Goal: Task Accomplishment & Management: Complete application form

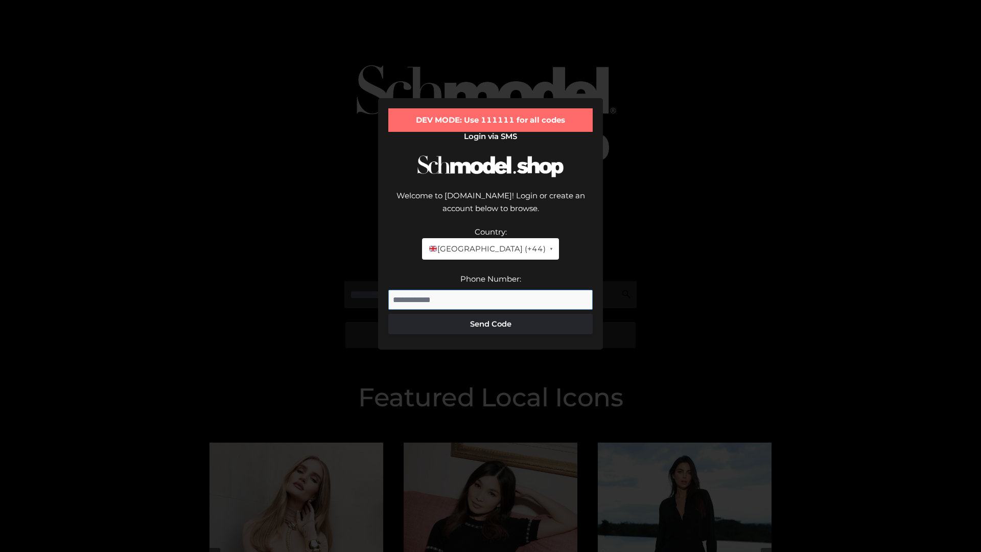
click at [490, 290] on input "Phone Number:" at bounding box center [490, 300] width 204 height 20
type input "**********"
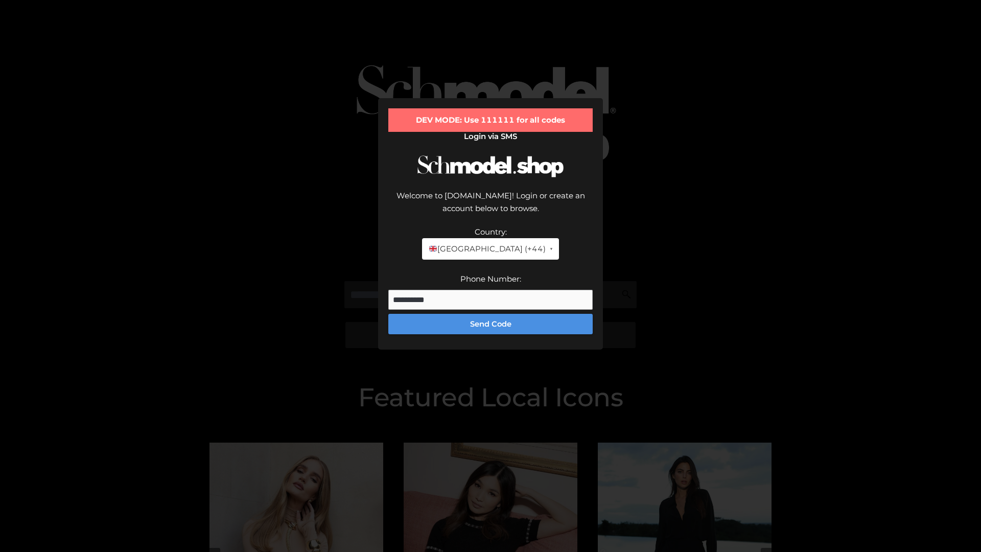
click at [490, 314] on button "Send Code" at bounding box center [490, 324] width 204 height 20
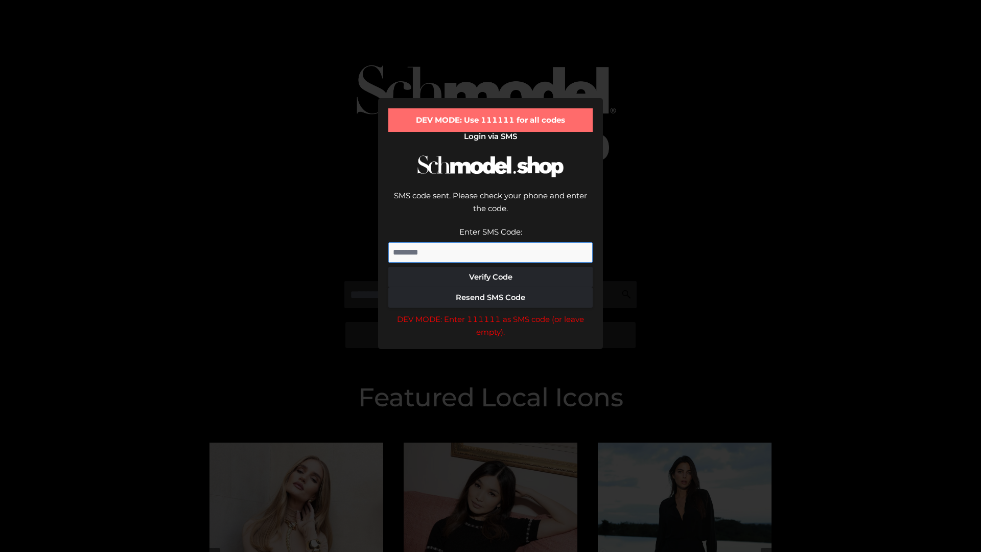
click at [490, 242] on input "Enter SMS Code:" at bounding box center [490, 252] width 204 height 20
type input "******"
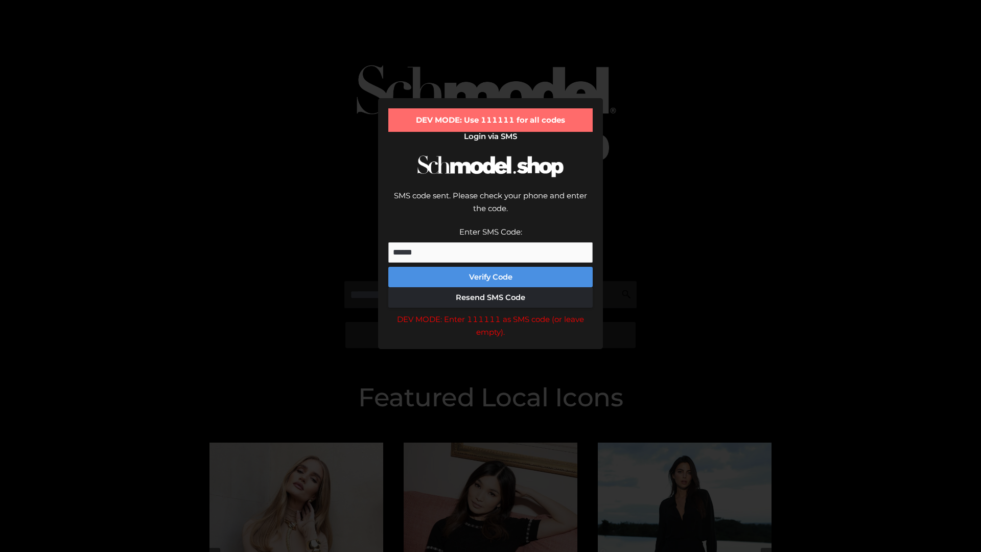
click at [490, 267] on button "Verify Code" at bounding box center [490, 277] width 204 height 20
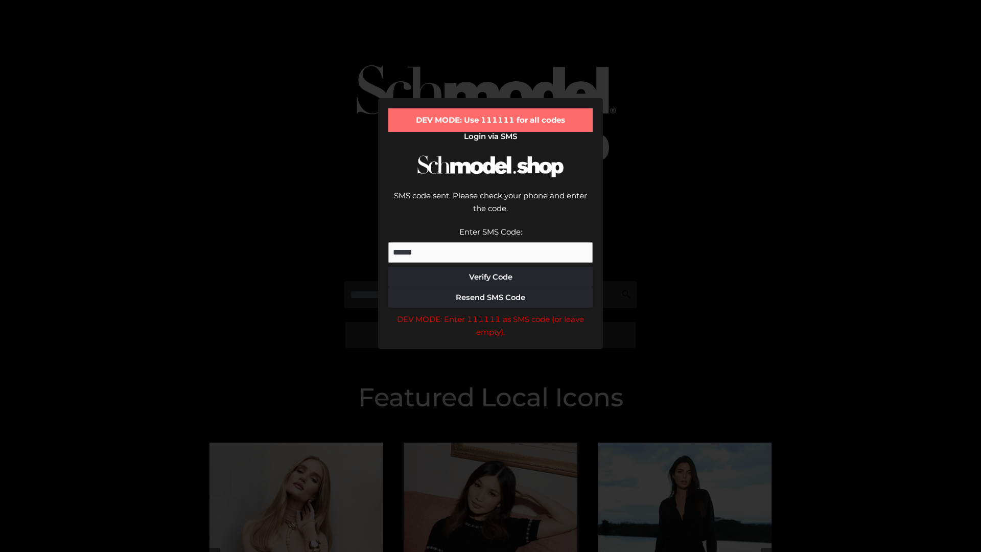
click at [490, 313] on div "DEV MODE: Enter 111111 as SMS code (or leave empty)." at bounding box center [490, 326] width 204 height 26
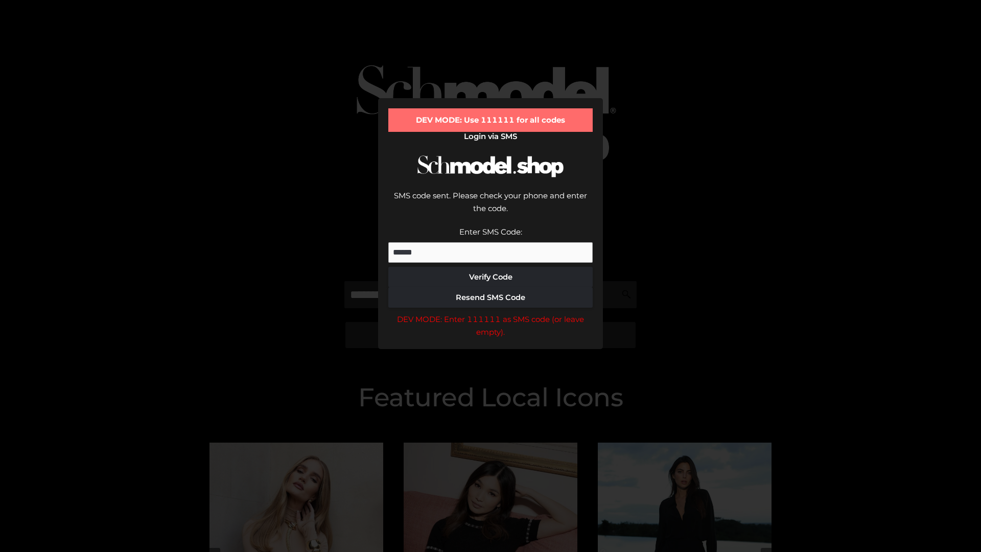
click at [490, 313] on div "DEV MODE: Enter 111111 as SMS code (or leave empty)." at bounding box center [490, 326] width 204 height 26
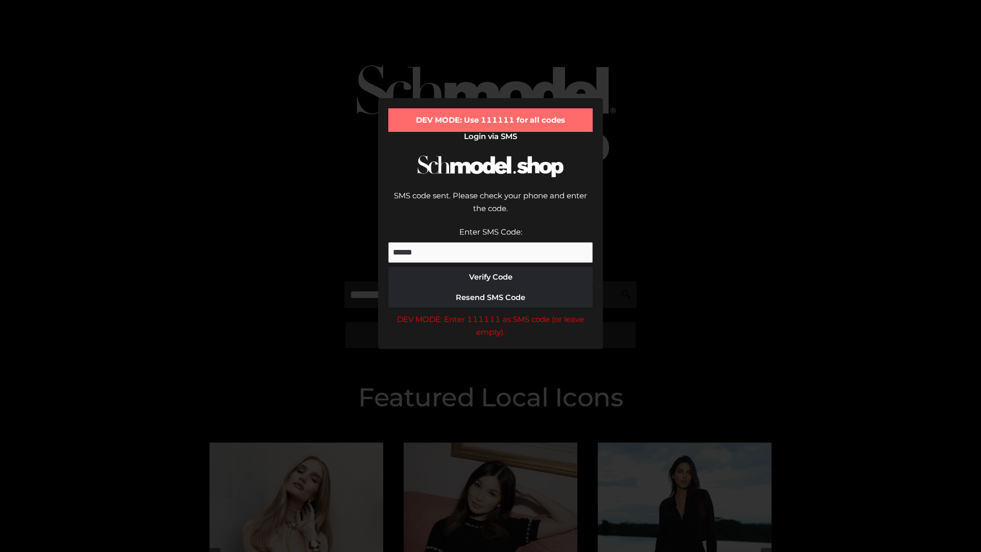
click at [490, 313] on div "DEV MODE: Enter 111111 as SMS code (or leave empty)." at bounding box center [490, 326] width 204 height 26
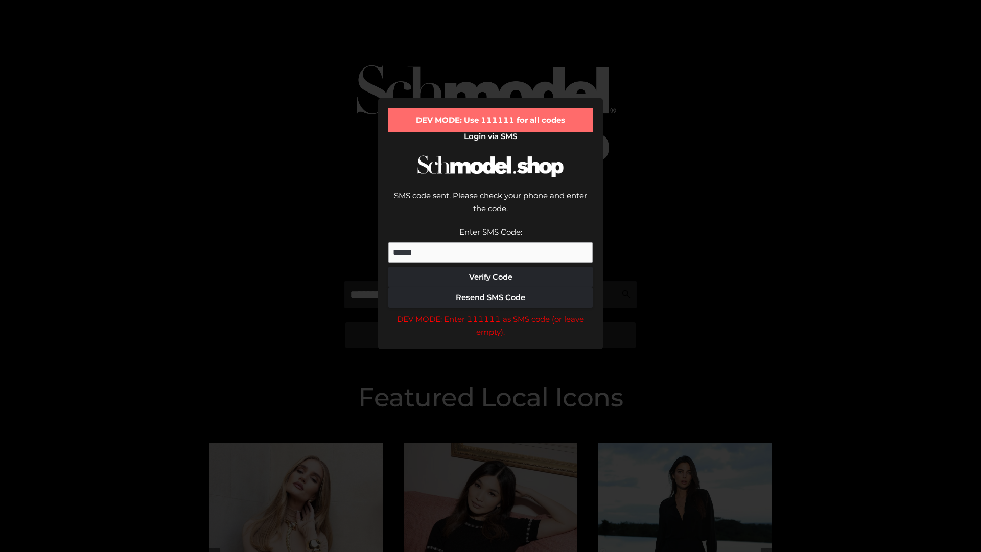
click at [490, 313] on div "DEV MODE: Enter 111111 as SMS code (or leave empty)." at bounding box center [490, 326] width 204 height 26
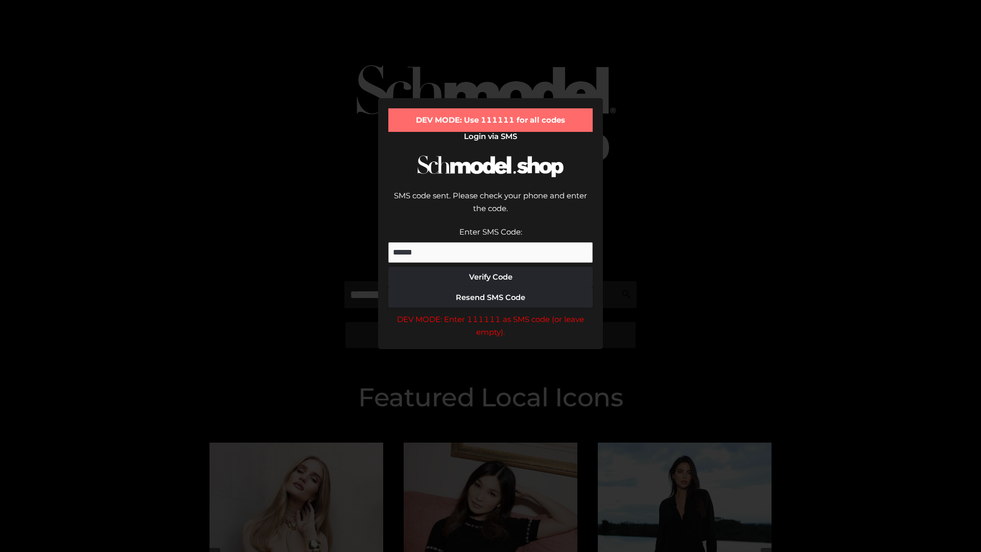
click at [490, 313] on div "DEV MODE: Enter 111111 as SMS code (or leave empty)." at bounding box center [490, 326] width 204 height 26
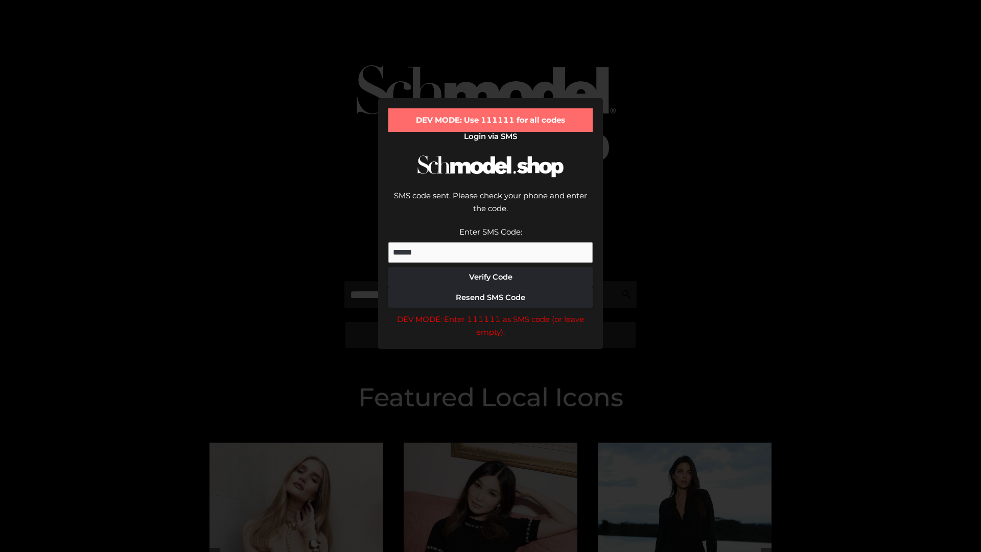
click at [490, 313] on div "DEV MODE: Enter 111111 as SMS code (or leave empty)." at bounding box center [490, 326] width 204 height 26
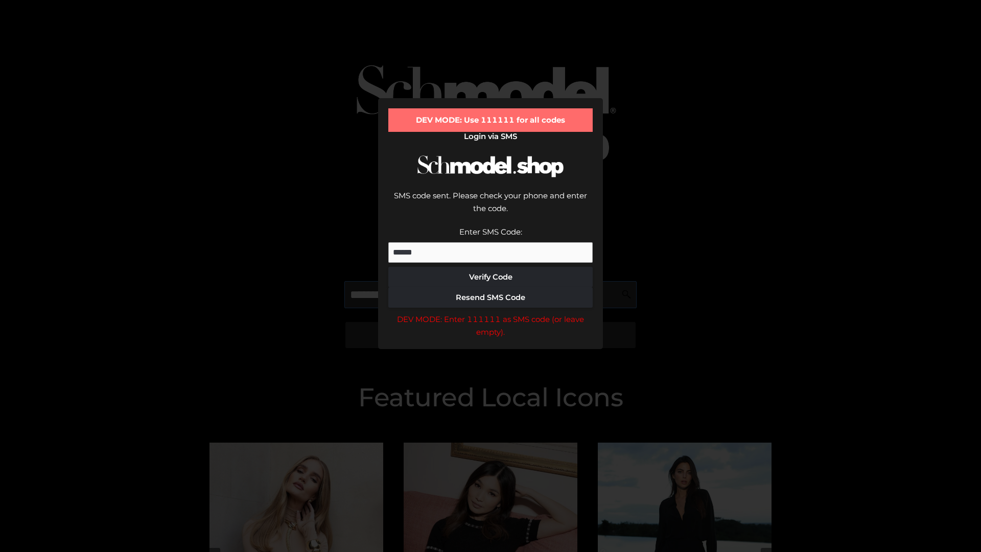
scroll to position [0, 53]
click at [490, 313] on div "DEV MODE: Enter 111111 as SMS code (or leave empty)." at bounding box center [490, 326] width 204 height 26
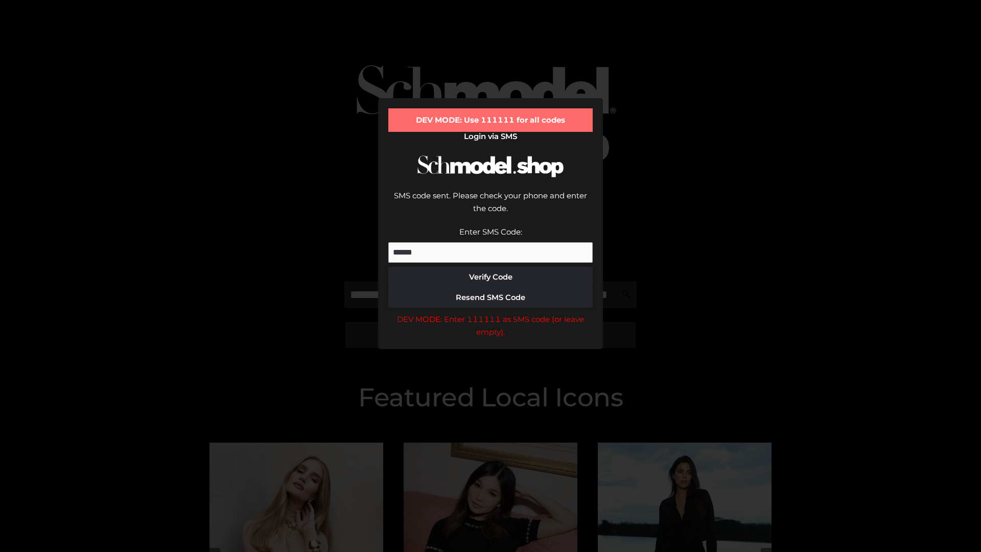
click at [490, 313] on div "DEV MODE: Enter 111111 as SMS code (or leave empty)." at bounding box center [490, 326] width 204 height 26
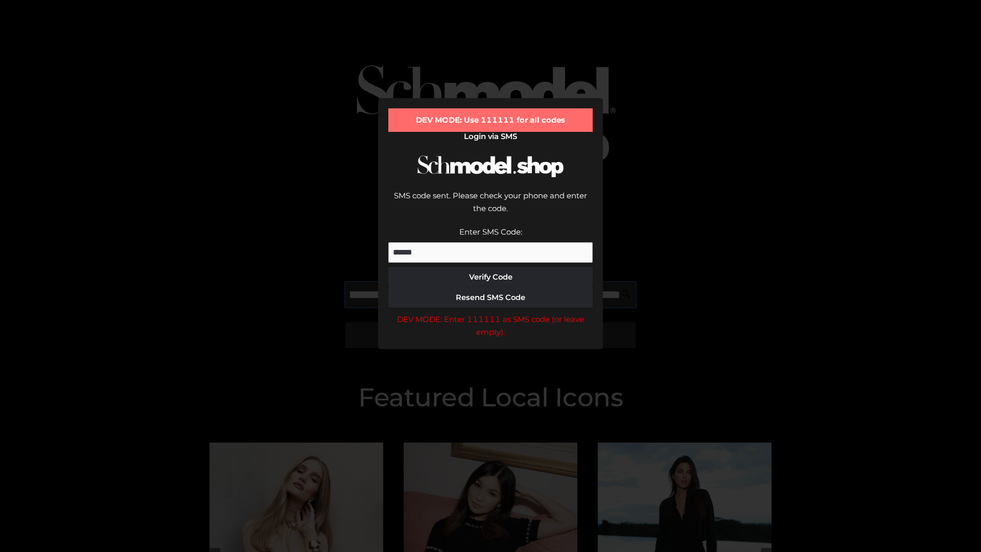
scroll to position [0, 111]
click at [490, 313] on div "DEV MODE: Enter 111111 as SMS code (or leave empty)." at bounding box center [490, 326] width 204 height 26
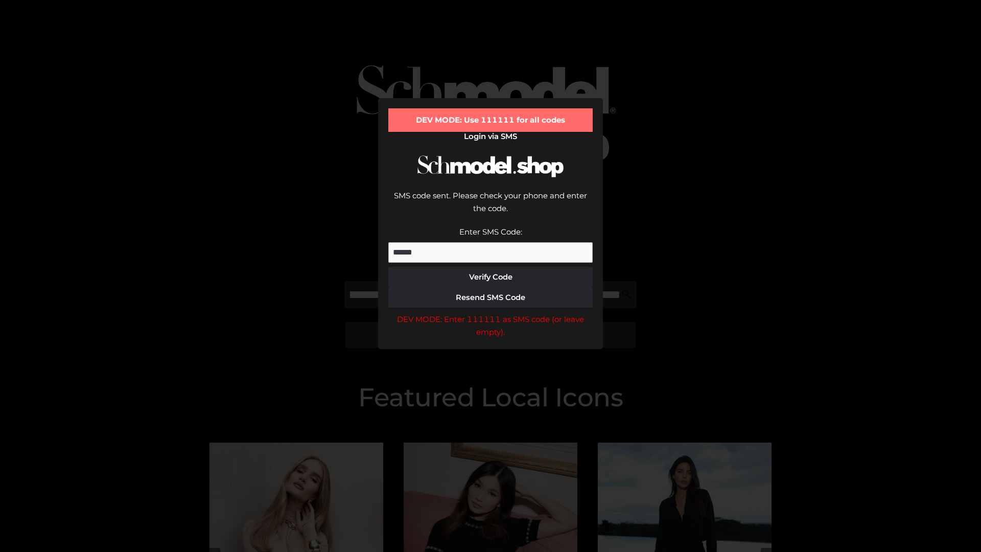
click at [490, 313] on div "DEV MODE: Enter 111111 as SMS code (or leave empty)." at bounding box center [490, 326] width 204 height 26
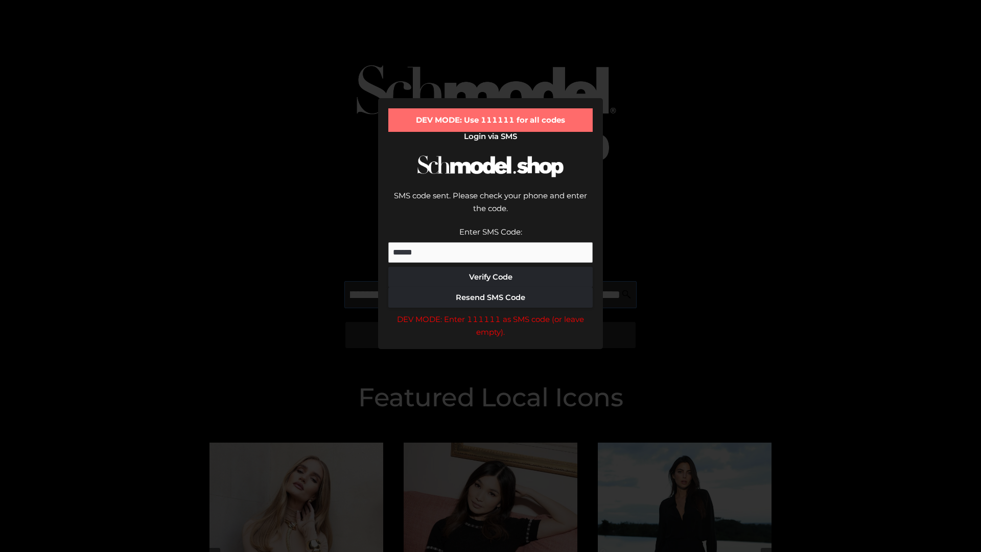
scroll to position [0, 173]
click at [490, 313] on div "DEV MODE: Enter 111111 as SMS code (or leave empty)." at bounding box center [490, 326] width 204 height 26
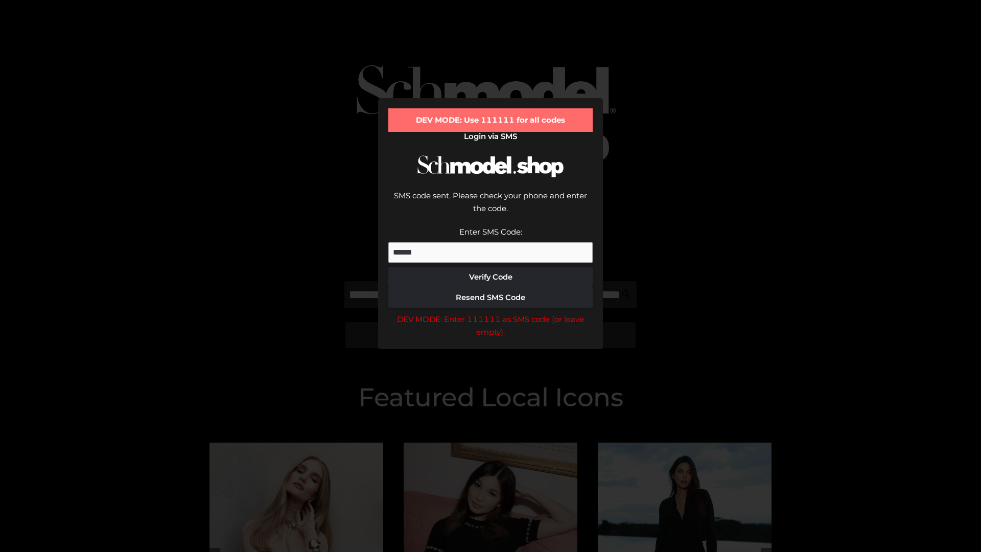
click at [490, 313] on div "DEV MODE: Enter 111111 as SMS code (or leave empty)." at bounding box center [490, 326] width 204 height 26
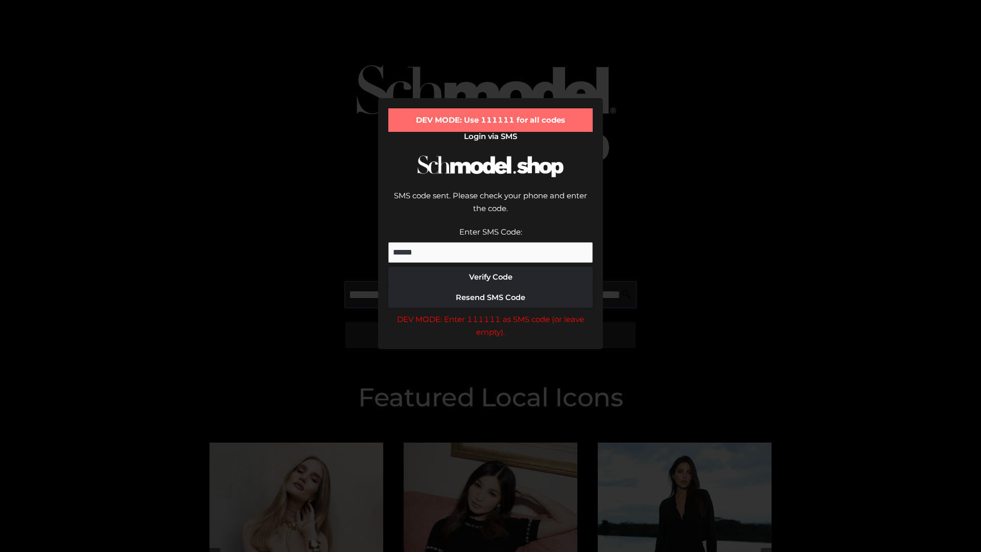
scroll to position [0, 238]
click at [490, 313] on div "DEV MODE: Enter 111111 as SMS code (or leave empty)." at bounding box center [490, 326] width 204 height 26
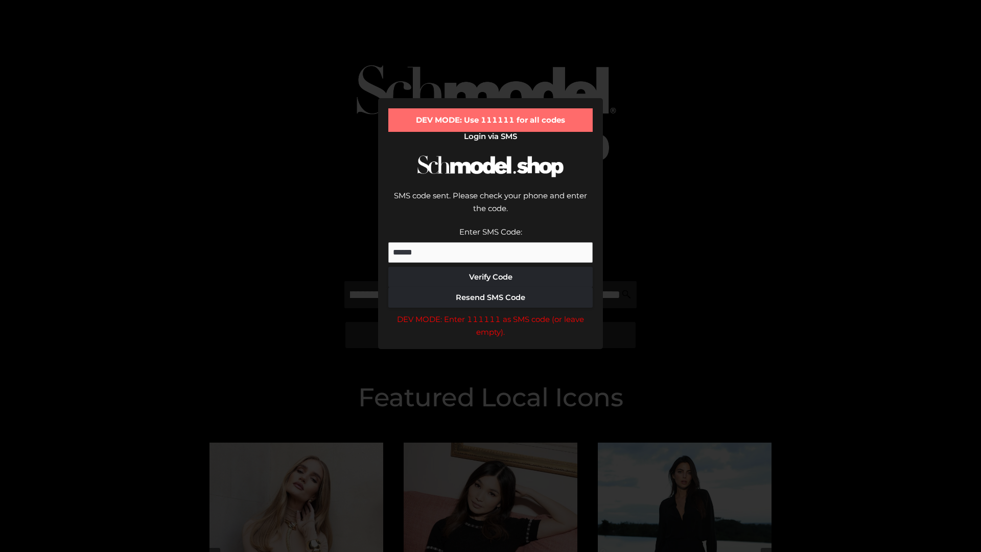
click at [490, 313] on div "DEV MODE: Enter 111111 as SMS code (or leave empty)." at bounding box center [490, 326] width 204 height 26
type input "**********"
